Goal: Information Seeking & Learning: Understand process/instructions

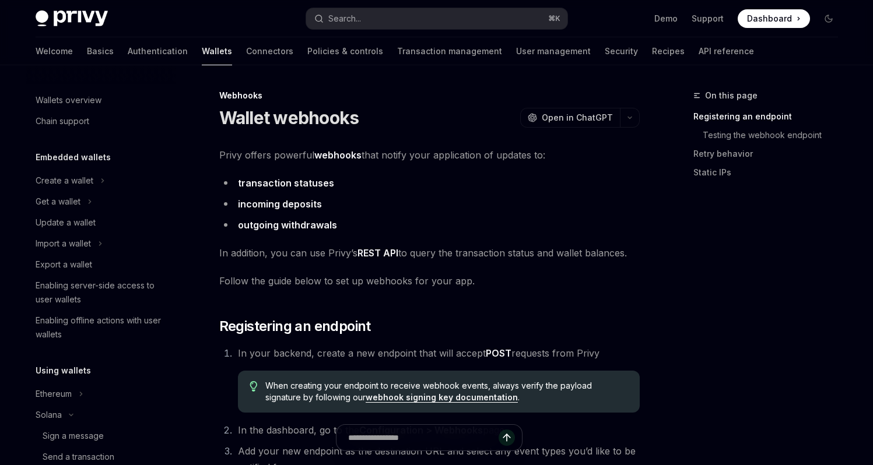
scroll to position [614, 0]
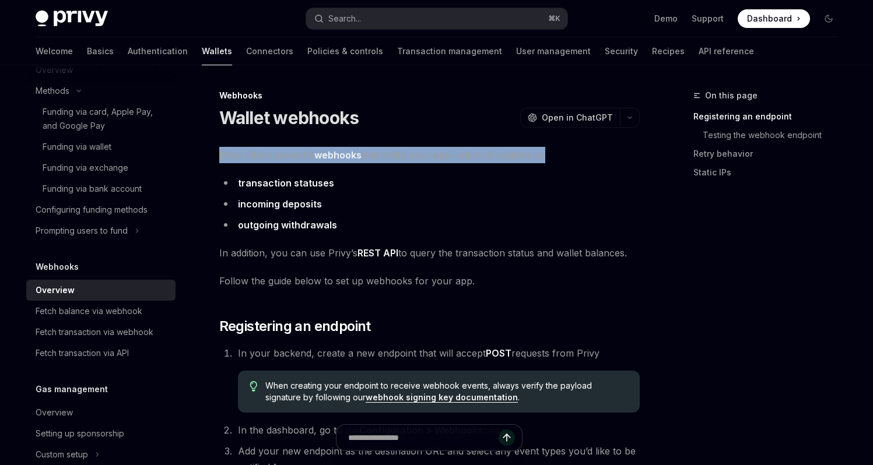
click at [452, 152] on span "Privy offers powerful webhooks that notify your application of updates to:" at bounding box center [429, 155] width 420 height 16
click at [618, 160] on span "Privy offers powerful webhooks that notify your application of updates to:" at bounding box center [429, 155] width 420 height 16
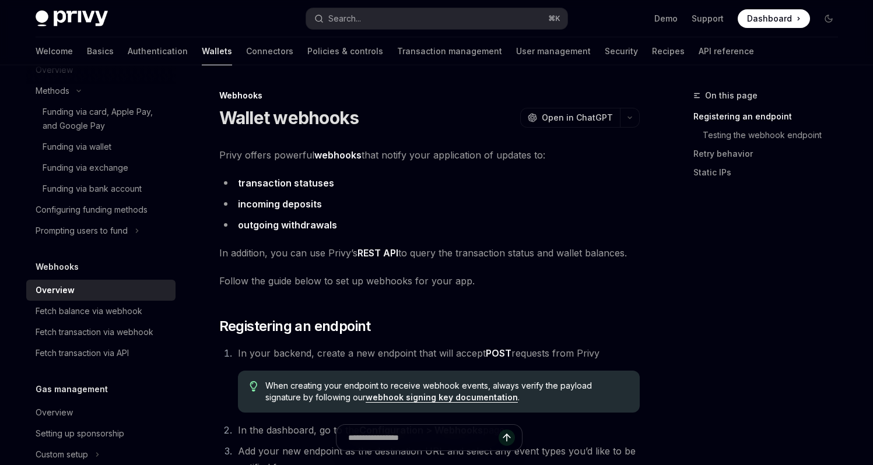
click at [388, 251] on link "REST API" at bounding box center [377, 253] width 41 height 12
type textarea "*"
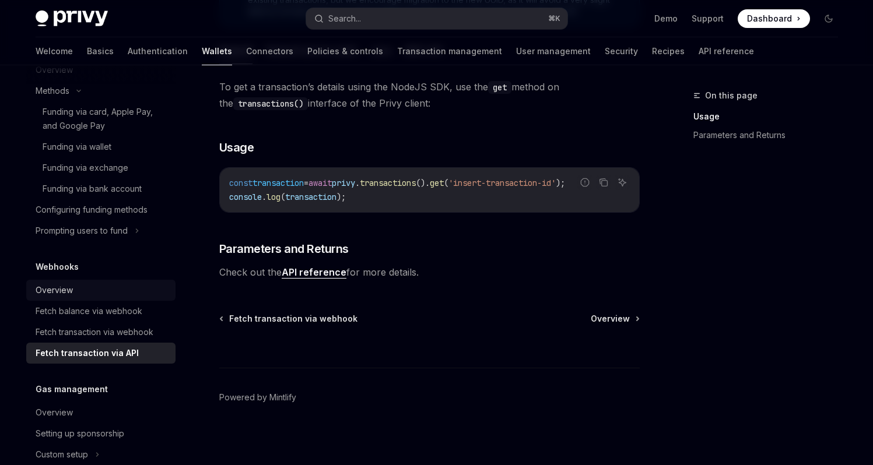
scroll to position [617, 0]
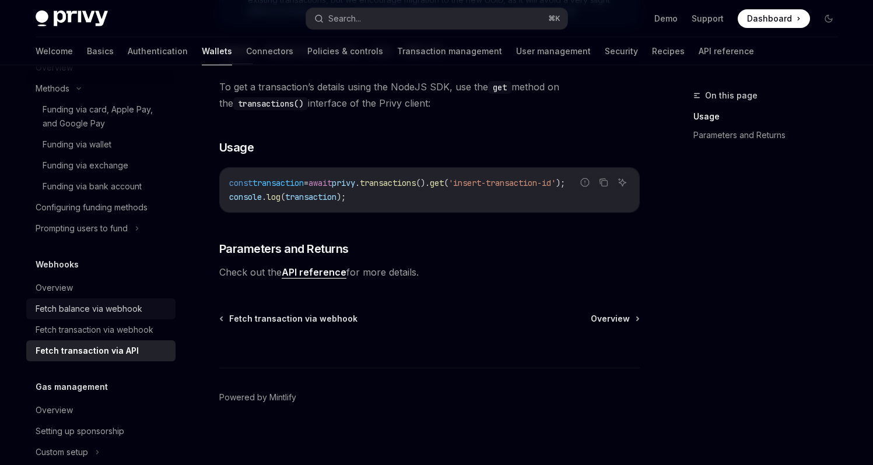
click at [146, 316] on div "Fetch balance via webhook" at bounding box center [102, 309] width 133 height 14
click at [64, 316] on div "Fetch balance via webhook" at bounding box center [89, 309] width 107 height 14
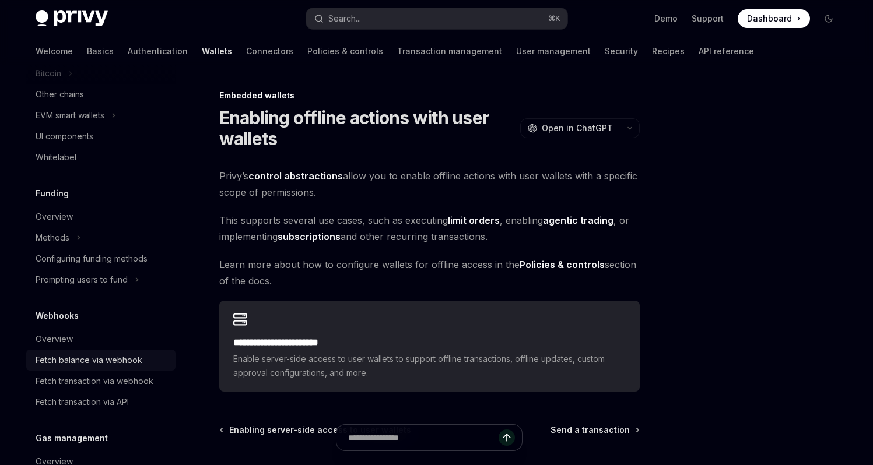
scroll to position [364, 0]
click at [121, 360] on div "Fetch balance via webhook" at bounding box center [89, 359] width 107 height 14
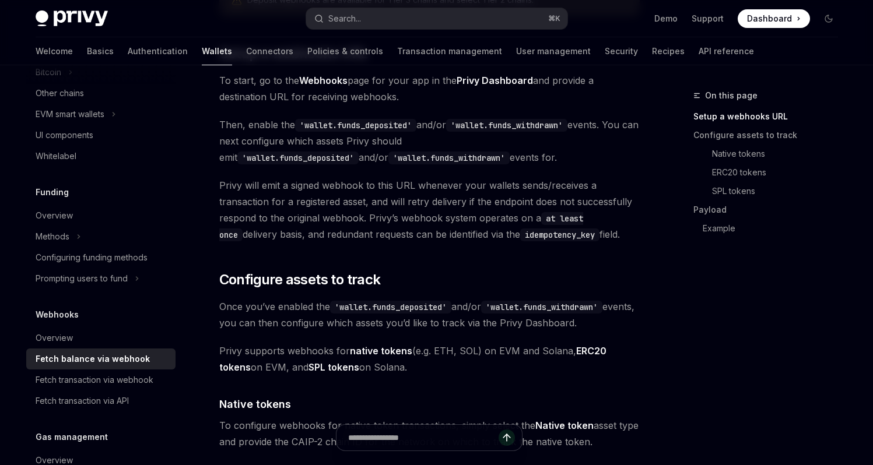
scroll to position [436, 0]
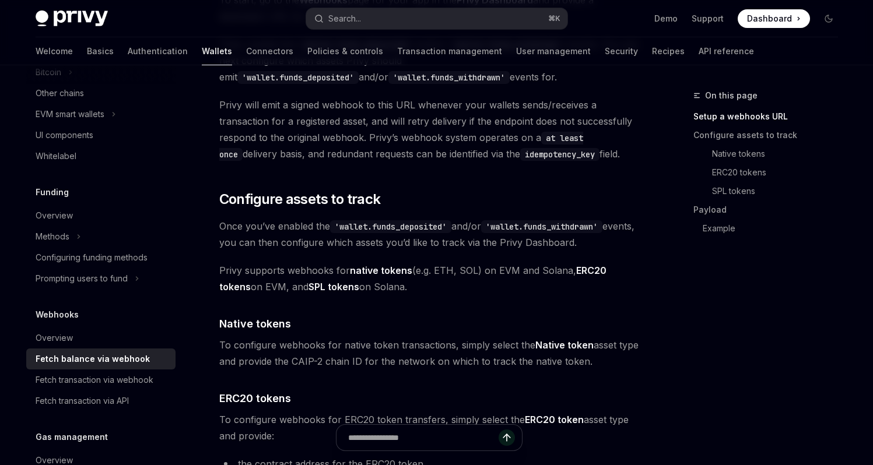
drag, startPoint x: 669, startPoint y: 296, endPoint x: 508, endPoint y: 292, distance: 160.3
click at [508, 292] on span "Privy supports webhooks for native tokens (e.g. ETH, SOL) on EVM and Solana, ER…" at bounding box center [429, 278] width 420 height 33
drag, startPoint x: 508, startPoint y: 292, endPoint x: 465, endPoint y: 288, distance: 43.3
click at [445, 285] on span "Privy supports webhooks for native tokens (e.g. ETH, SOL) on EVM and Solana, ER…" at bounding box center [429, 278] width 420 height 33
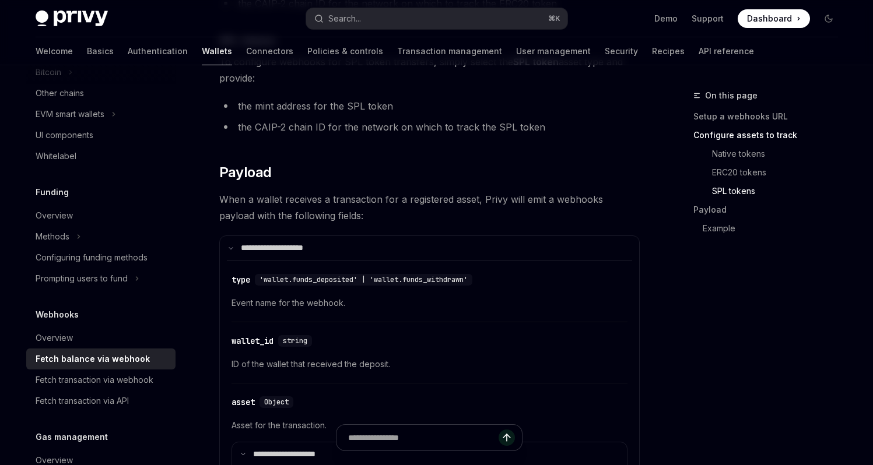
scroll to position [922, 0]
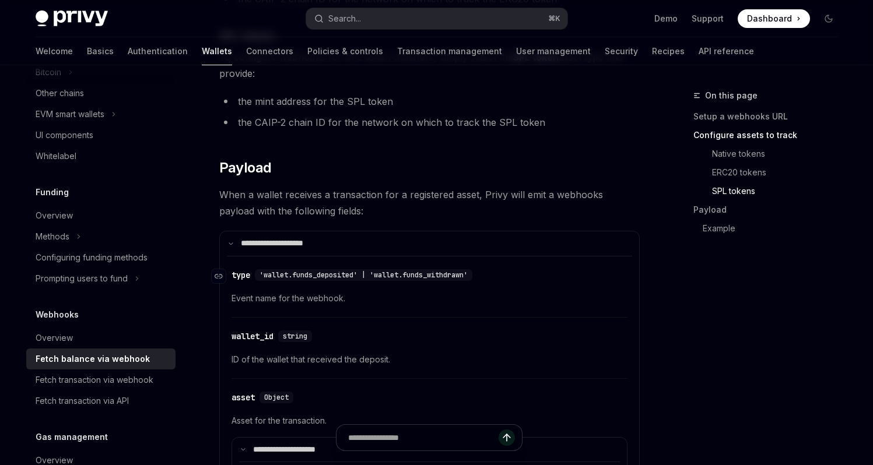
click at [530, 276] on div "​ type 'wallet.funds_deposited' | 'wallet.funds_withdrawn'" at bounding box center [423, 275] width 384 height 14
click at [572, 275] on div "​ type 'wallet.funds_deposited' | 'wallet.funds_withdrawn'" at bounding box center [423, 275] width 384 height 14
click at [514, 273] on div "​ type 'wallet.funds_deposited' | 'wallet.funds_withdrawn'" at bounding box center [423, 275] width 384 height 14
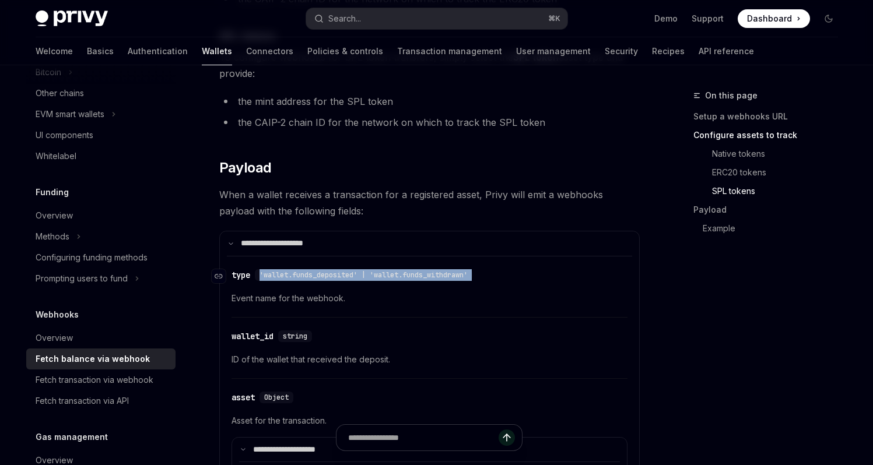
click at [514, 273] on div "​ type 'wallet.funds_deposited' | 'wallet.funds_withdrawn'" at bounding box center [423, 275] width 384 height 14
click at [576, 276] on div "​ type 'wallet.funds_deposited' | 'wallet.funds_withdrawn'" at bounding box center [423, 275] width 384 height 14
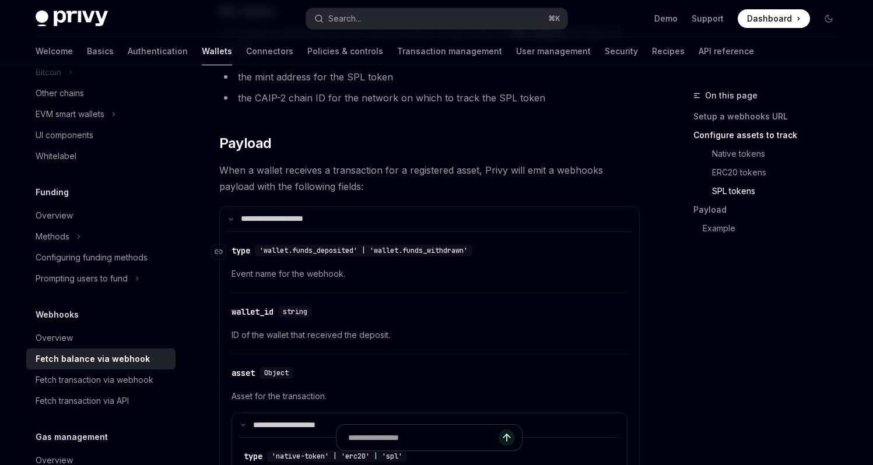
scroll to position [1022, 0]
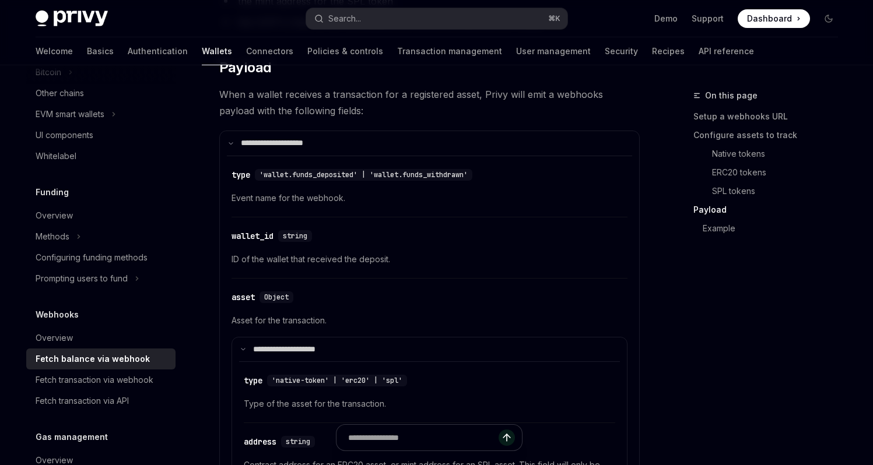
click at [511, 252] on span "ID of the wallet that received the deposit." at bounding box center [429, 259] width 396 height 14
click at [612, 261] on span "ID of the wallet that received the deposit." at bounding box center [429, 259] width 396 height 14
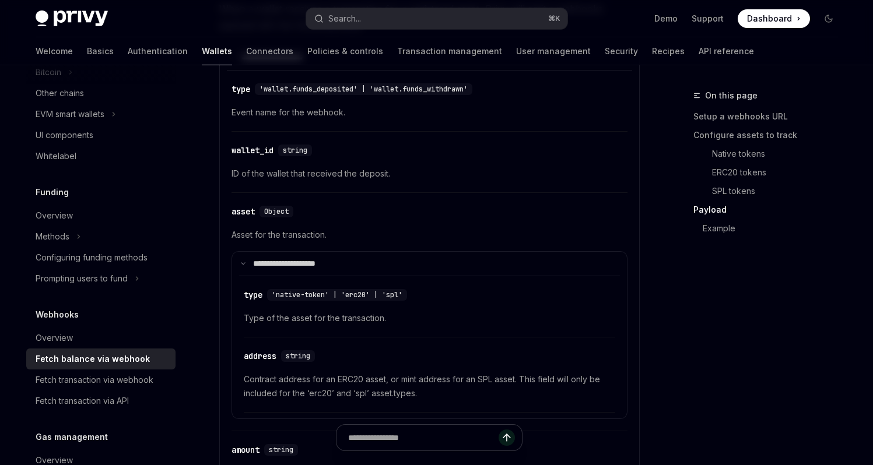
scroll to position [1109, 0]
click at [612, 261] on summary "**********" at bounding box center [429, 263] width 395 height 24
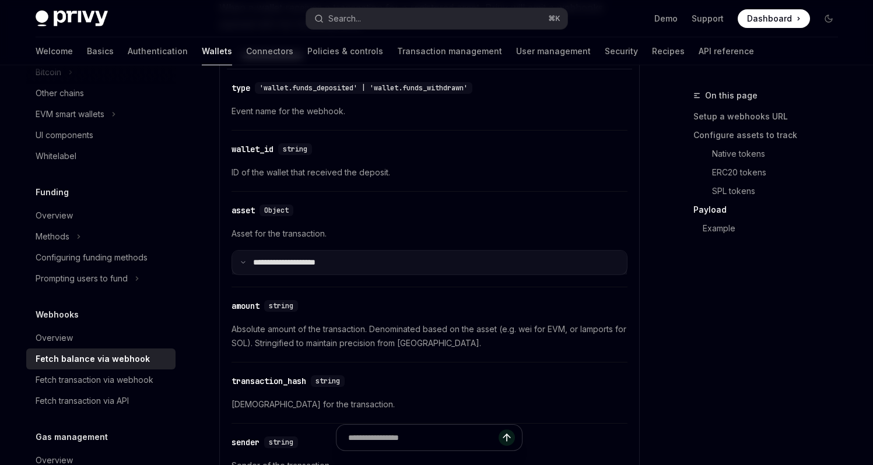
click at [563, 259] on summary "**********" at bounding box center [429, 263] width 395 height 24
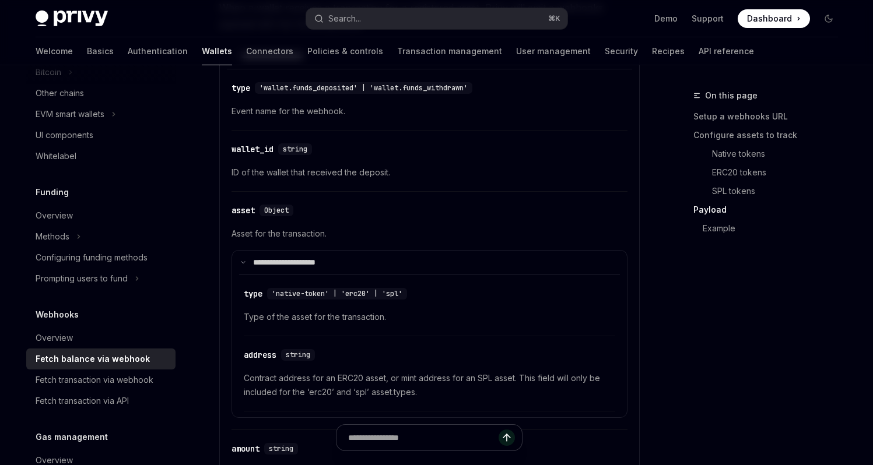
click at [721, 283] on div "On this page Setup a webhooks URL Configure assets to track Native tokens ERC20…" at bounding box center [758, 277] width 177 height 377
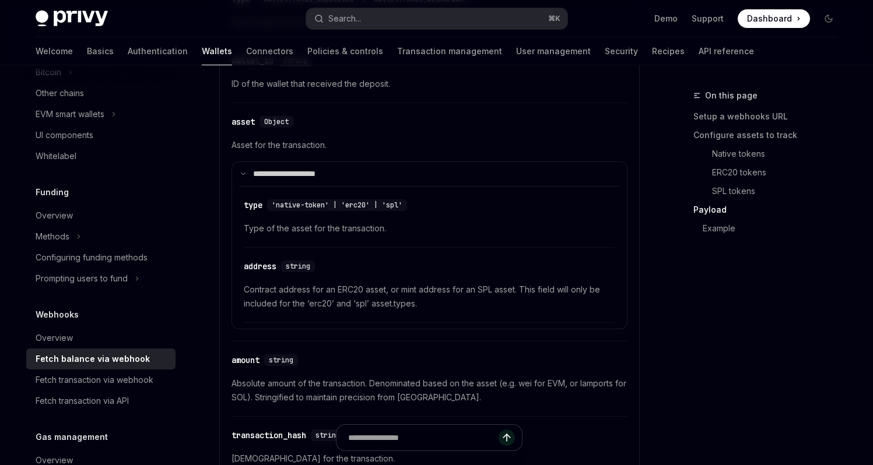
scroll to position [1200, 0]
drag, startPoint x: 721, startPoint y: 283, endPoint x: 641, endPoint y: 273, distance: 80.5
click at [638, 266] on details "**********" at bounding box center [429, 429] width 420 height 952
drag, startPoint x: 713, startPoint y: 272, endPoint x: 639, endPoint y: 268, distance: 74.7
click at [639, 268] on details "**********" at bounding box center [429, 429] width 420 height 952
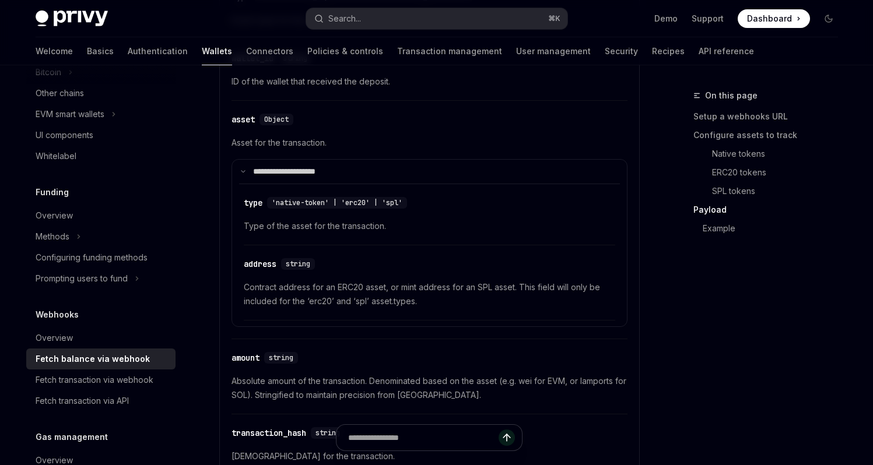
drag, startPoint x: 677, startPoint y: 267, endPoint x: 651, endPoint y: 265, distance: 26.9
click at [632, 264] on details "**********" at bounding box center [429, 429] width 420 height 952
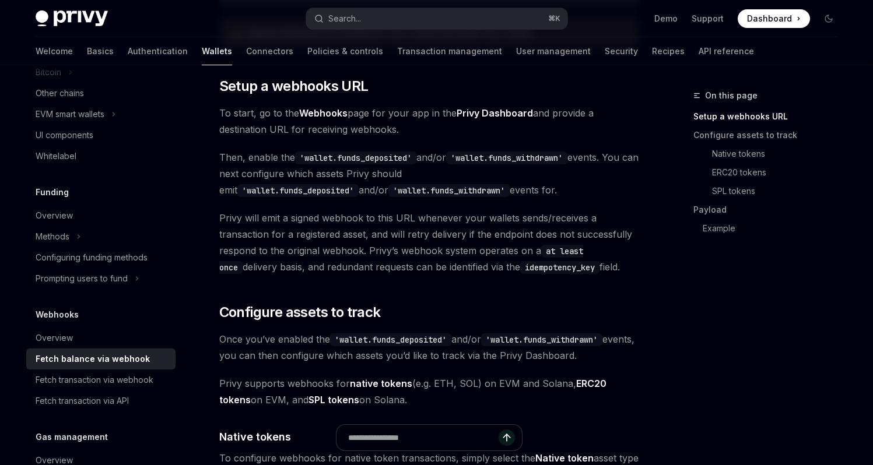
scroll to position [260, 0]
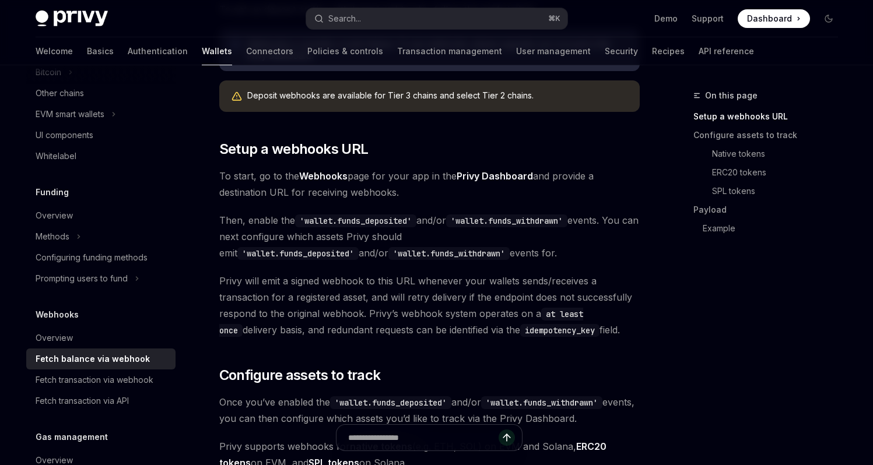
click at [507, 256] on span "Then, enable the 'wallet.funds_deposited' and/or 'wallet.funds_withdrawn' event…" at bounding box center [429, 236] width 420 height 49
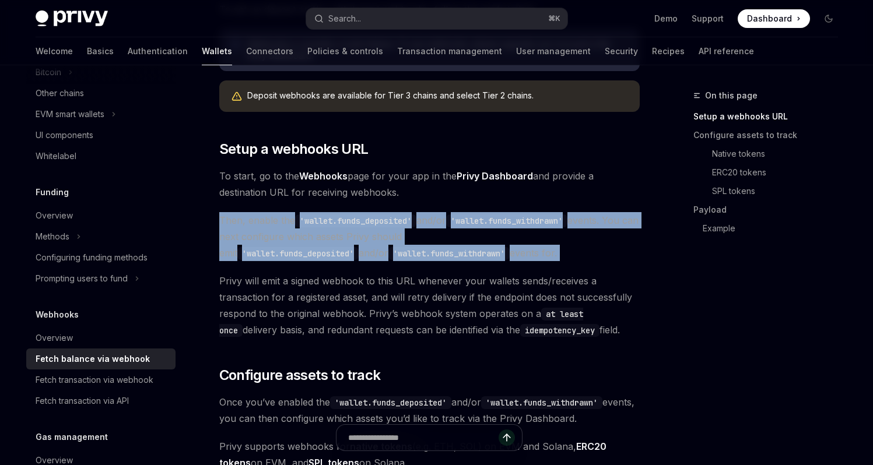
click at [507, 256] on span "Then, enable the 'wallet.funds_deposited' and/or 'wallet.funds_withdrawn' event…" at bounding box center [429, 236] width 420 height 49
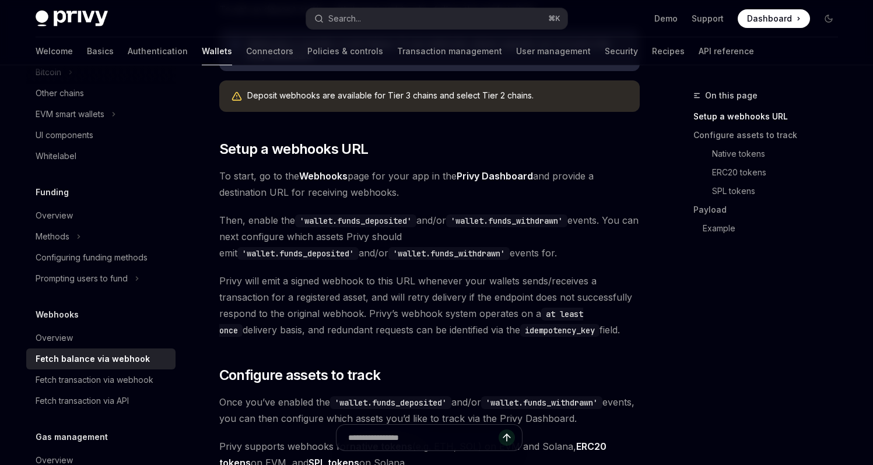
click at [570, 256] on span "Then, enable the 'wallet.funds_deposited' and/or 'wallet.funds_withdrawn' event…" at bounding box center [429, 236] width 420 height 49
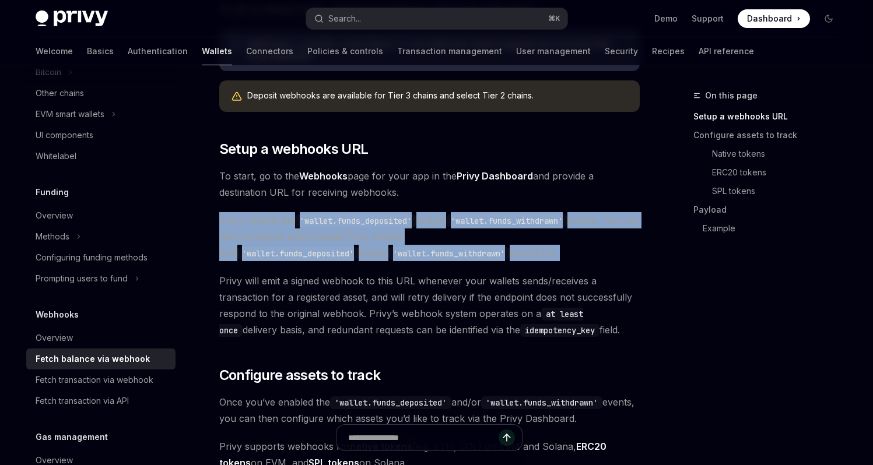
click at [526, 254] on span "Then, enable the 'wallet.funds_deposited' and/or 'wallet.funds_withdrawn' event…" at bounding box center [429, 236] width 420 height 49
click at [587, 254] on span "Then, enable the 'wallet.funds_deposited' and/or 'wallet.funds_withdrawn' event…" at bounding box center [429, 236] width 420 height 49
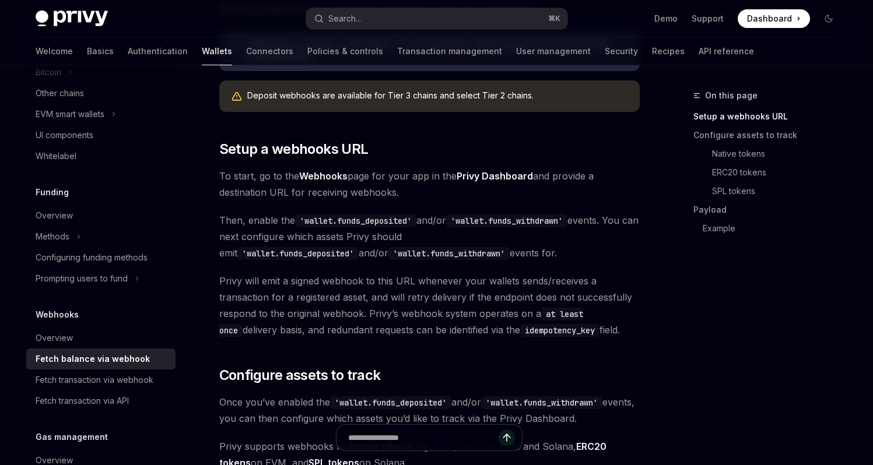
drag, startPoint x: 587, startPoint y: 254, endPoint x: 501, endPoint y: 254, distance: 85.7
click at [501, 254] on span "Then, enable the 'wallet.funds_deposited' and/or 'wallet.funds_withdrawn' event…" at bounding box center [429, 236] width 420 height 49
click at [679, 361] on div "On this page Setup a webhooks URL Configure assets to track Native tokens ERC20…" at bounding box center [758, 277] width 177 height 377
click at [477, 372] on h2 "​ Configure assets to track" at bounding box center [429, 375] width 420 height 19
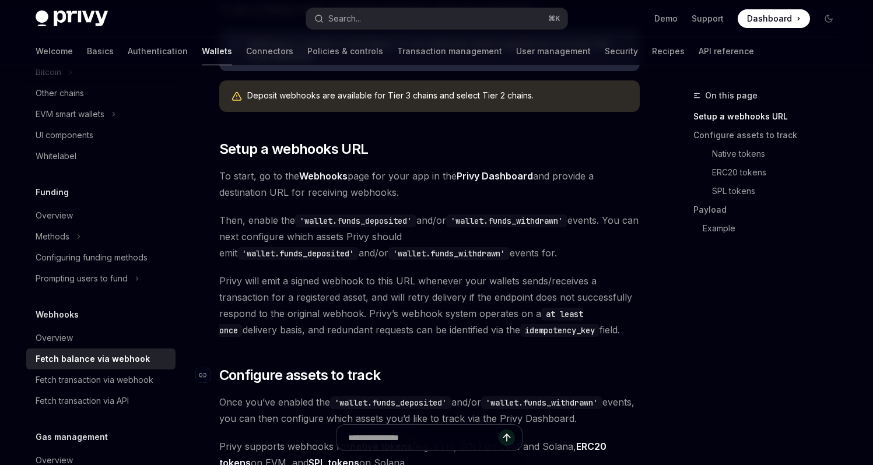
click at [477, 372] on h2 "​ Configure assets to track" at bounding box center [429, 375] width 420 height 19
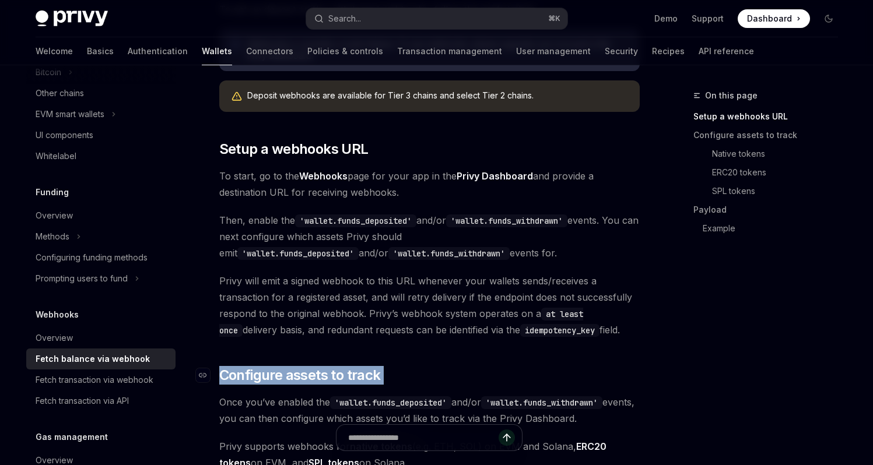
click at [477, 372] on h2 "​ Configure assets to track" at bounding box center [429, 375] width 420 height 19
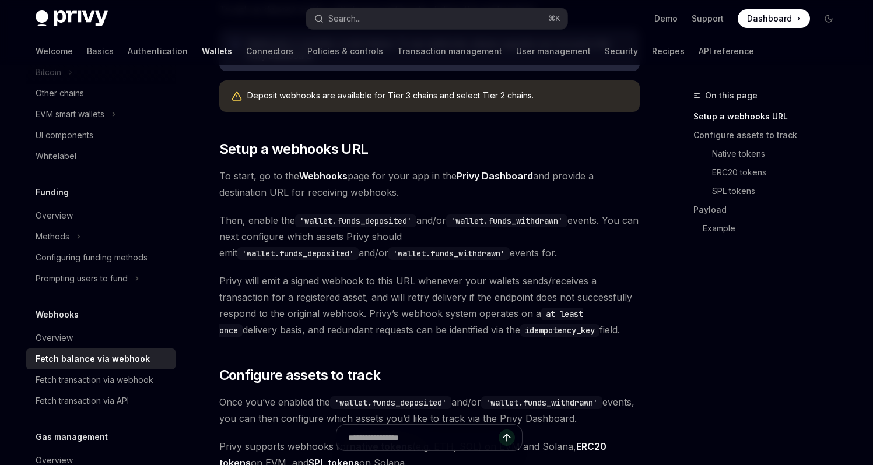
click at [671, 367] on div "On this page Setup a webhooks URL Configure assets to track Native tokens ERC20…" at bounding box center [758, 277] width 177 height 377
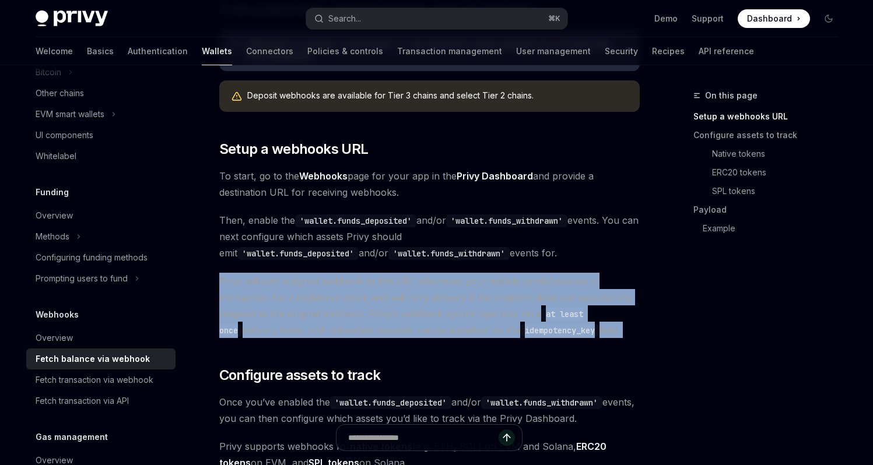
click at [624, 312] on span "Privy will emit a signed webhook to this URL whenever your wallets sends/receiv…" at bounding box center [429, 305] width 420 height 65
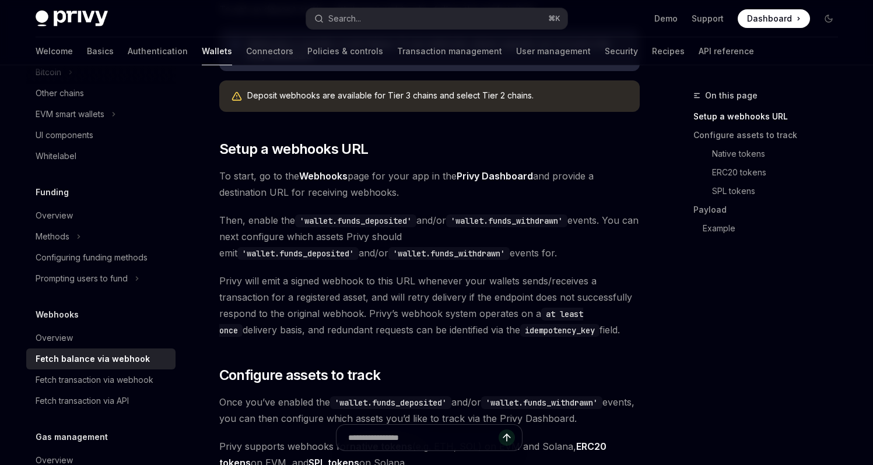
click at [737, 308] on div "On this page Setup a webhooks URL Configure assets to track Native tokens ERC20…" at bounding box center [758, 277] width 177 height 377
drag, startPoint x: 737, startPoint y: 308, endPoint x: 659, endPoint y: 293, distance: 80.1
click at [637, 296] on span "Privy will emit a signed webhook to this URL whenever your wallets sends/receiv…" at bounding box center [429, 305] width 420 height 65
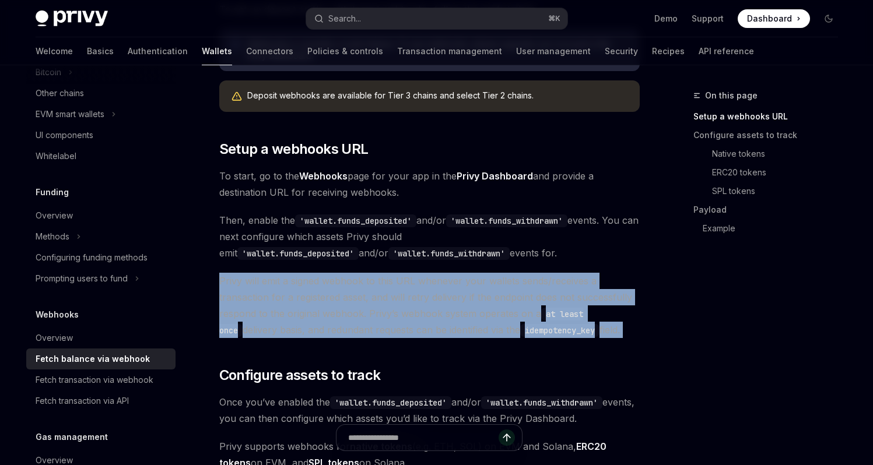
click at [637, 296] on span "Privy will emit a signed webhook to this URL whenever your wallets sends/receiv…" at bounding box center [429, 305] width 420 height 65
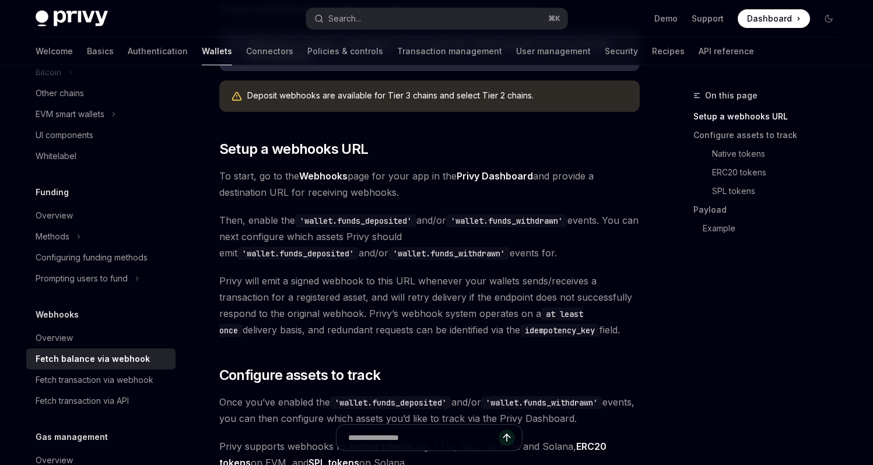
click at [700, 297] on div "On this page Setup a webhooks URL Configure assets to track Native tokens ERC20…" at bounding box center [758, 277] width 177 height 377
drag, startPoint x: 700, startPoint y: 297, endPoint x: 660, endPoint y: 297, distance: 40.2
click at [674, 300] on div "On this page Setup a webhooks URL Configure assets to track Native tokens ERC20…" at bounding box center [758, 277] width 177 height 377
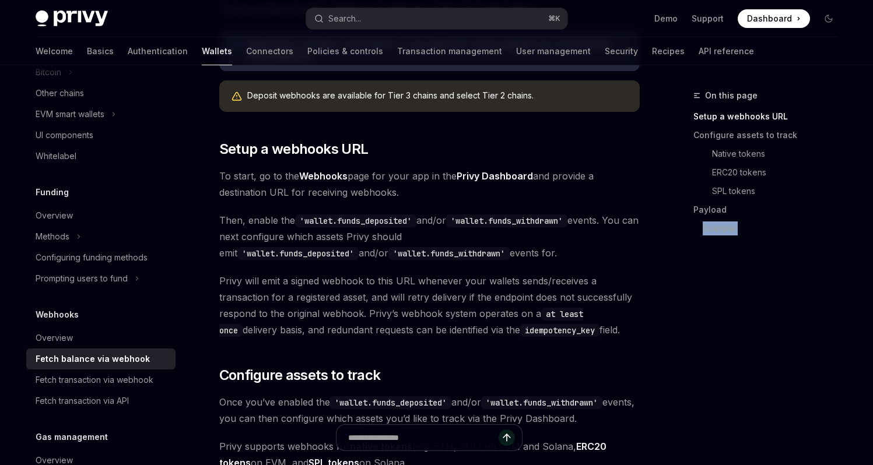
click at [674, 301] on div "On this page Setup a webhooks URL Configure assets to track Native tokens ERC20…" at bounding box center [758, 277] width 177 height 377
click at [726, 308] on div "On this page Setup a webhooks URL Configure assets to track Native tokens ERC20…" at bounding box center [758, 277] width 177 height 377
drag, startPoint x: 726, startPoint y: 308, endPoint x: 693, endPoint y: 301, distance: 33.8
drag, startPoint x: 658, startPoint y: 291, endPoint x: 631, endPoint y: 286, distance: 27.4
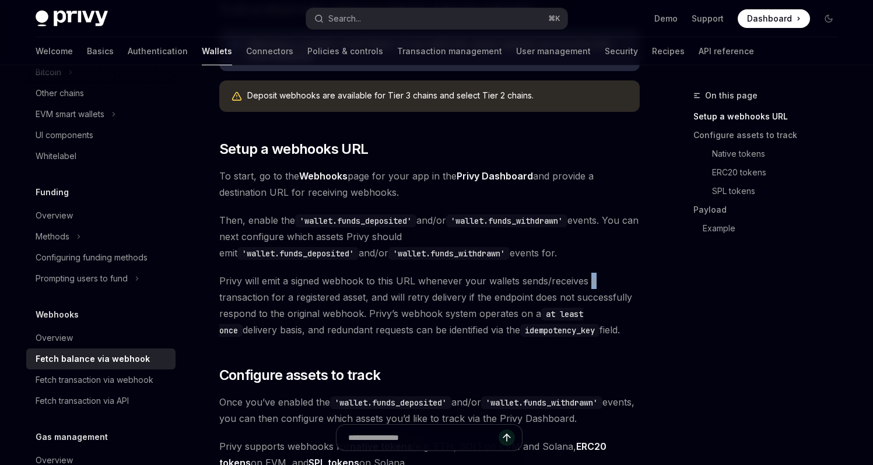
click at [631, 286] on span "Privy will emit a signed webhook to this URL whenever your wallets sends/receiv…" at bounding box center [429, 305] width 420 height 65
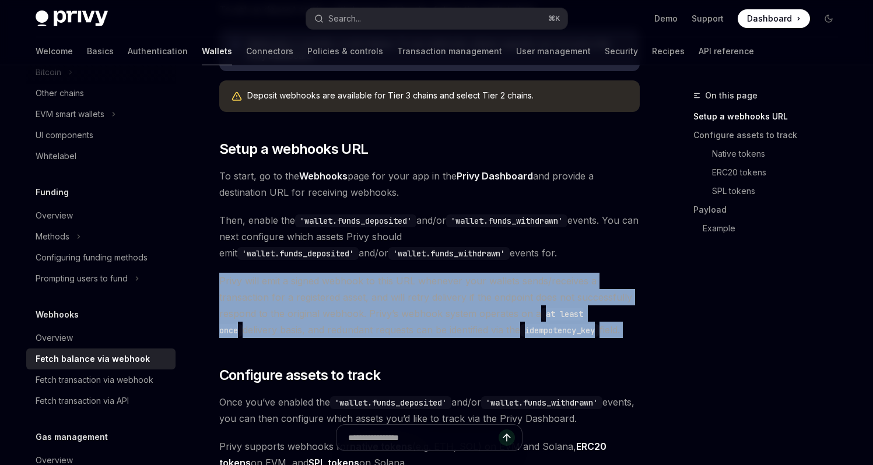
click at [631, 286] on span "Privy will emit a signed webhook to this URL whenever your wallets sends/receiv…" at bounding box center [429, 305] width 420 height 65
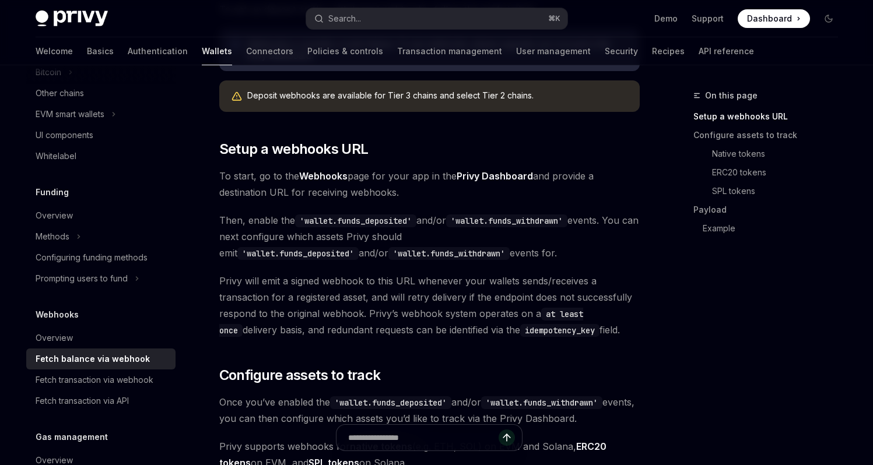
click at [719, 293] on div "On this page Setup a webhooks URL Configure assets to track Native tokens ERC20…" at bounding box center [758, 277] width 177 height 377
drag, startPoint x: 719, startPoint y: 293, endPoint x: 655, endPoint y: 289, distance: 64.2
drag, startPoint x: 633, startPoint y: 284, endPoint x: 616, endPoint y: 280, distance: 17.3
click at [604, 278] on span "Privy will emit a signed webhook to this URL whenever your wallets sends/receiv…" at bounding box center [429, 305] width 420 height 65
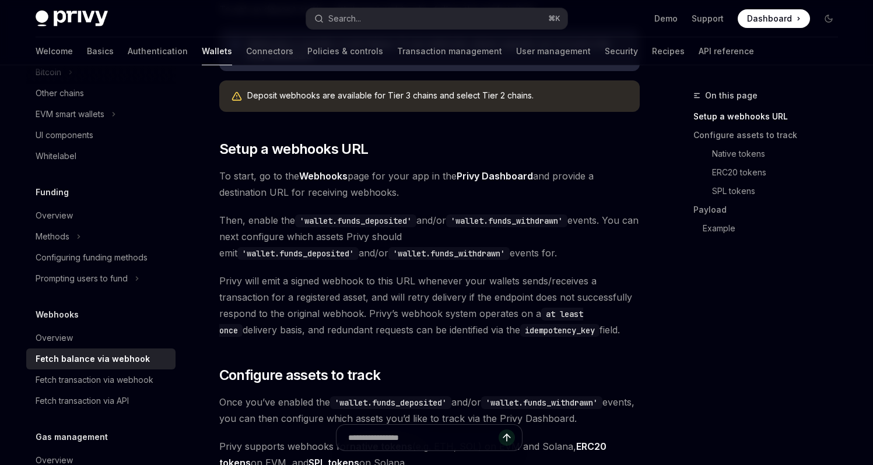
click at [724, 292] on div "On this page Setup a webhooks URL Configure assets to track Native tokens ERC20…" at bounding box center [758, 277] width 177 height 377
drag, startPoint x: 566, startPoint y: 280, endPoint x: 560, endPoint y: 276, distance: 7.1
click at [566, 279] on span "Privy will emit a signed webhook to this URL whenever your wallets sends/receiv…" at bounding box center [429, 305] width 420 height 65
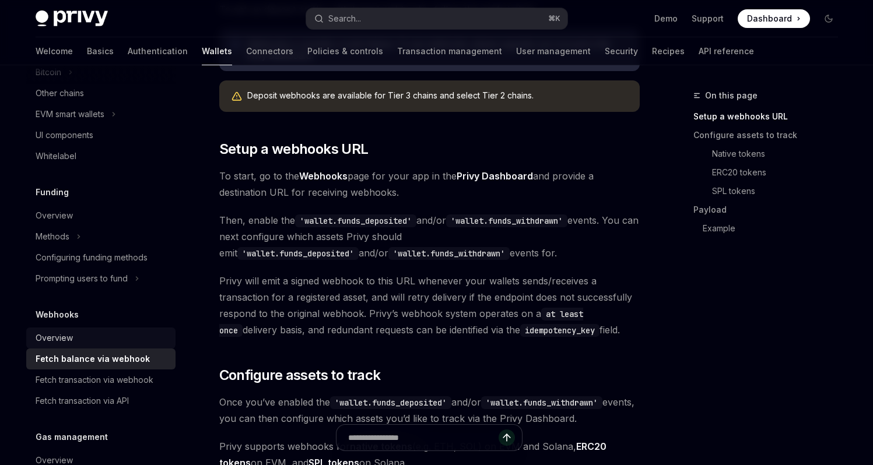
click at [104, 339] on div "Overview" at bounding box center [102, 338] width 133 height 14
type textarea "*"
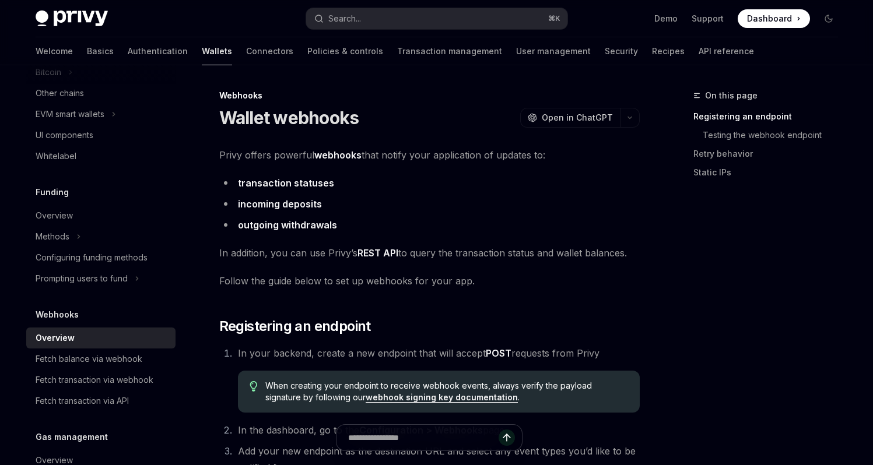
click at [712, 334] on div "On this page Registering an endpoint Testing the webhook endpoint Retry behavio…" at bounding box center [758, 277] width 177 height 377
click at [522, 196] on li "incoming deposits" at bounding box center [429, 204] width 420 height 16
click at [488, 185] on li "transaction statuses" at bounding box center [429, 183] width 420 height 16
click at [462, 178] on li "transaction statuses" at bounding box center [429, 183] width 420 height 16
click at [577, 156] on span "Privy offers powerful webhooks that notify your application of updates to:" at bounding box center [429, 155] width 420 height 16
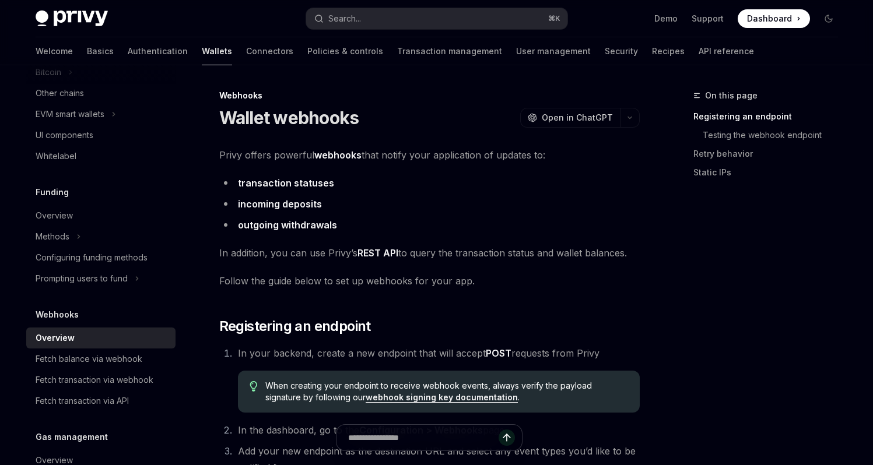
click at [577, 156] on span "Privy offers powerful webhooks that notify your application of updates to:" at bounding box center [429, 155] width 420 height 16
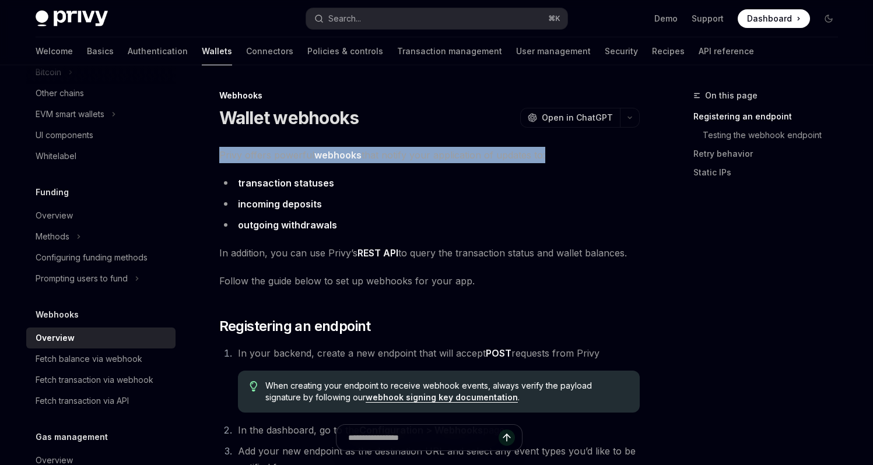
click at [577, 156] on span "Privy offers powerful webhooks that notify your application of updates to:" at bounding box center [429, 155] width 420 height 16
click at [625, 157] on span "Privy offers powerful webhooks that notify your application of updates to:" at bounding box center [429, 155] width 420 height 16
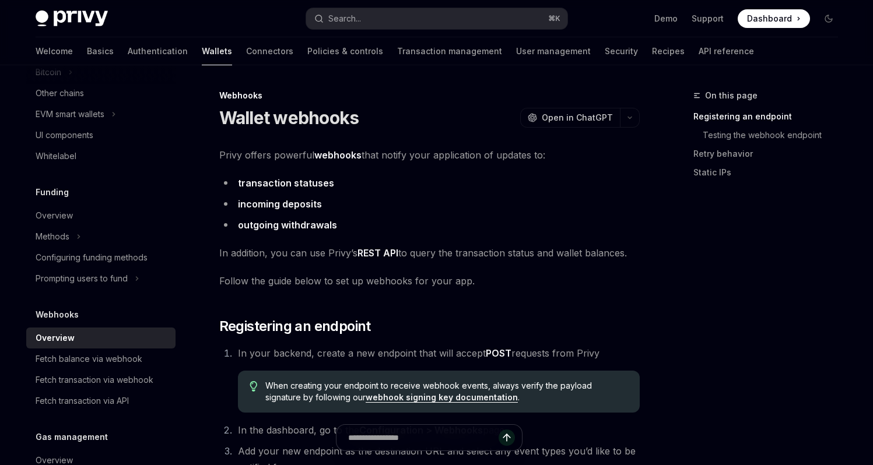
click at [604, 154] on span "Privy offers powerful webhooks that notify your application of updates to:" at bounding box center [429, 155] width 420 height 16
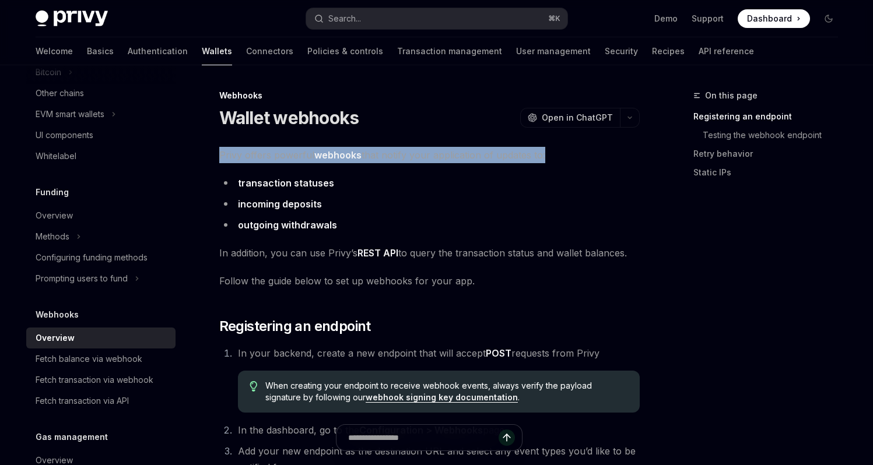
click at [604, 154] on span "Privy offers powerful webhooks that notify your application of updates to:" at bounding box center [429, 155] width 420 height 16
click at [633, 154] on span "Privy offers powerful webhooks that notify your application of updates to:" at bounding box center [429, 155] width 420 height 16
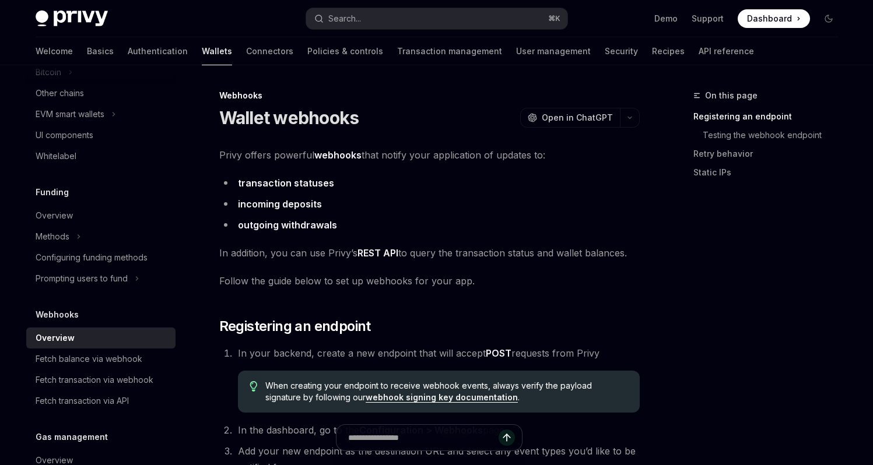
click at [593, 154] on span "Privy offers powerful webhooks that notify your application of updates to:" at bounding box center [429, 155] width 420 height 16
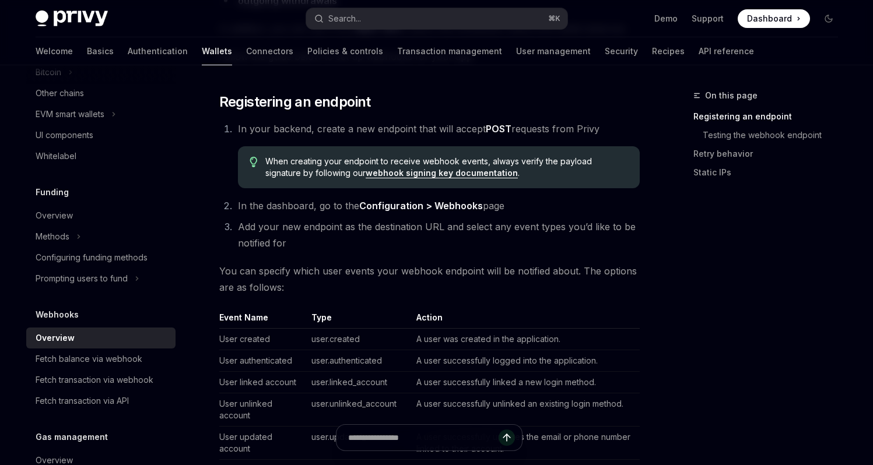
scroll to position [235, 0]
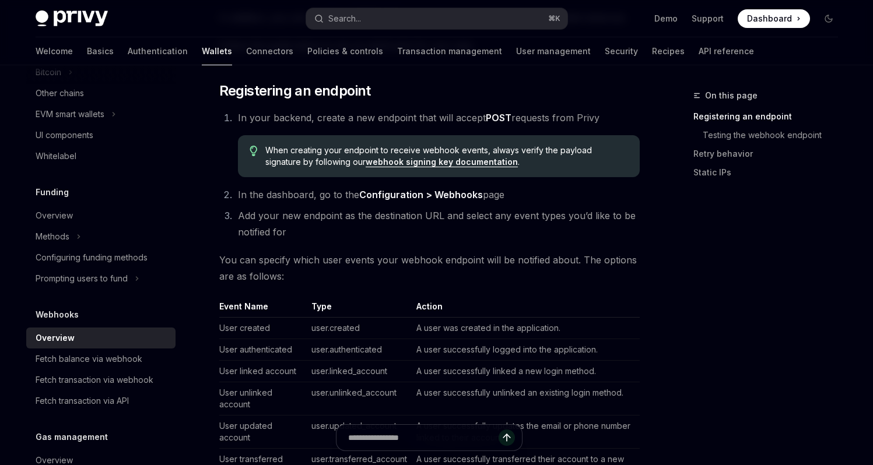
click at [593, 154] on span "When creating your endpoint to receive webhook events, always verify the payloa…" at bounding box center [446, 156] width 362 height 23
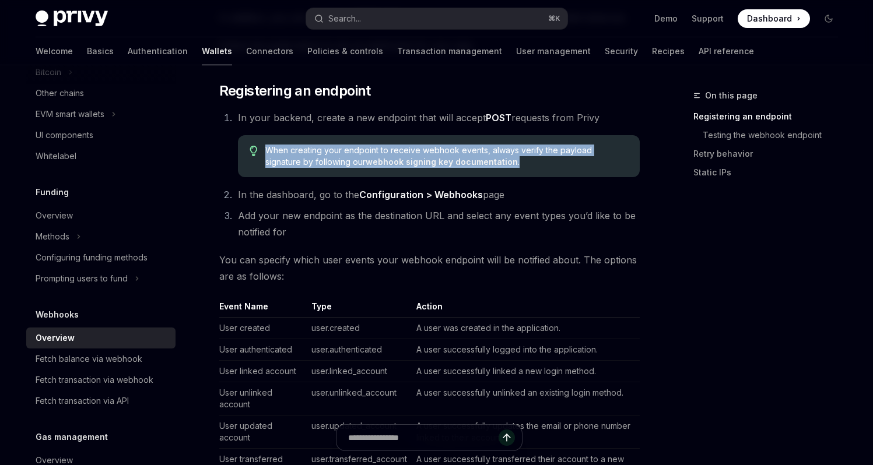
click at [593, 154] on span "When creating your endpoint to receive webhook events, always verify the payloa…" at bounding box center [446, 156] width 362 height 23
click at [637, 159] on div "When creating your endpoint to receive webhook events, always verify the payloa…" at bounding box center [439, 156] width 402 height 42
